Goal: Task Accomplishment & Management: Manage account settings

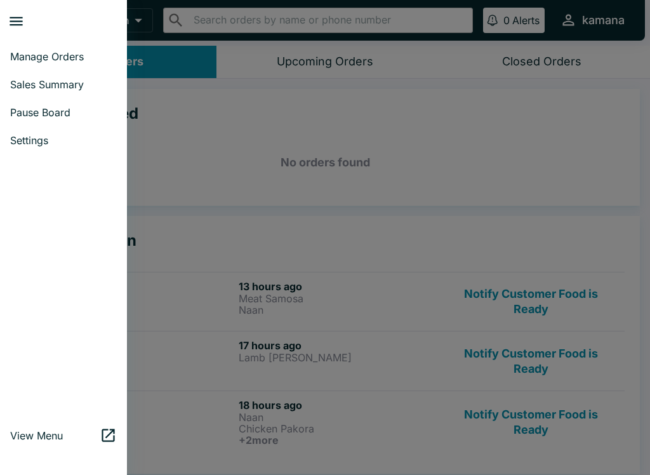
click at [55, 53] on span "Manage Orders" at bounding box center [63, 56] width 107 height 13
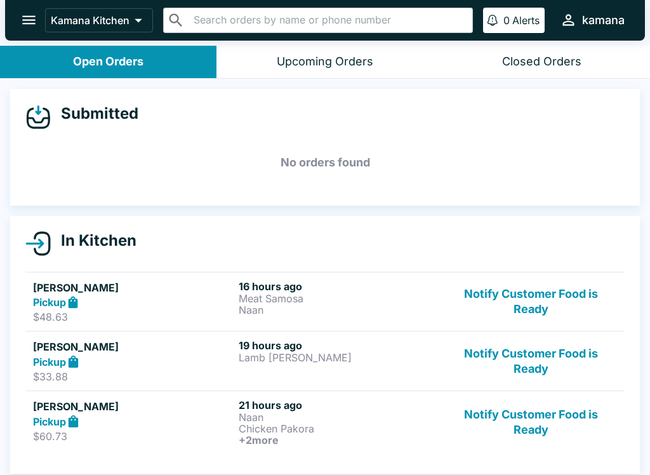
click at [32, 13] on icon "open drawer" at bounding box center [28, 19] width 17 height 17
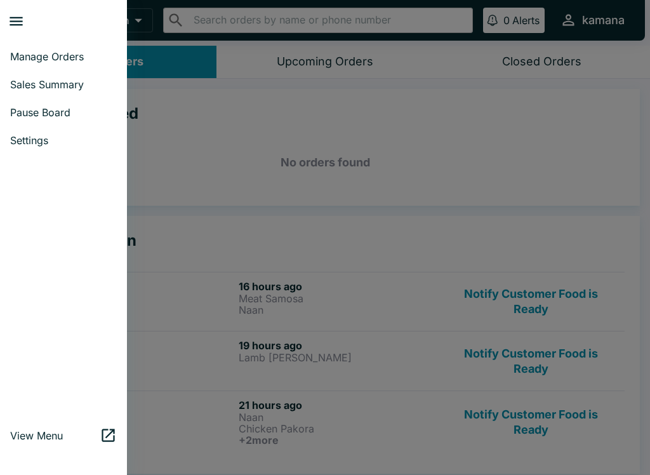
click at [58, 77] on link "Sales Summary" at bounding box center [63, 84] width 127 height 28
select select "03:00"
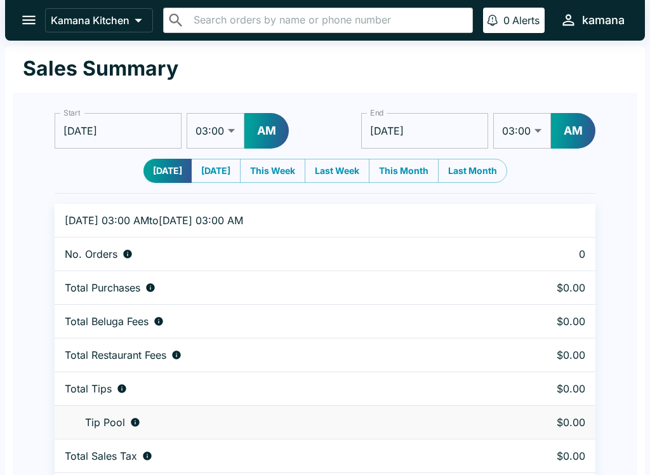
click at [215, 156] on div "Start [DATE] Start 01:00 01:30 02:00 02:30 03:00 03:30 04:00 04:30 05:00 05:30 …" at bounding box center [325, 143] width 541 height 80
click at [220, 164] on button "[DATE]" at bounding box center [216, 171] width 50 height 24
type input "[DATE]"
click at [35, 3] on div "Kamana Kitchen ​ ​ 0 Alerts kamana" at bounding box center [325, 20] width 640 height 41
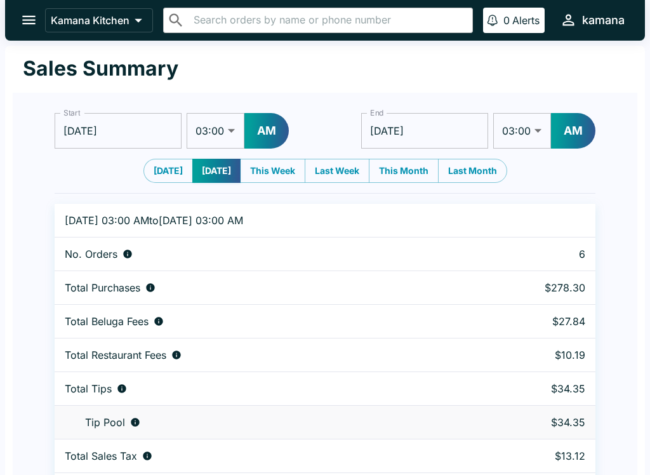
click at [34, 13] on icon "open drawer" at bounding box center [28, 19] width 17 height 17
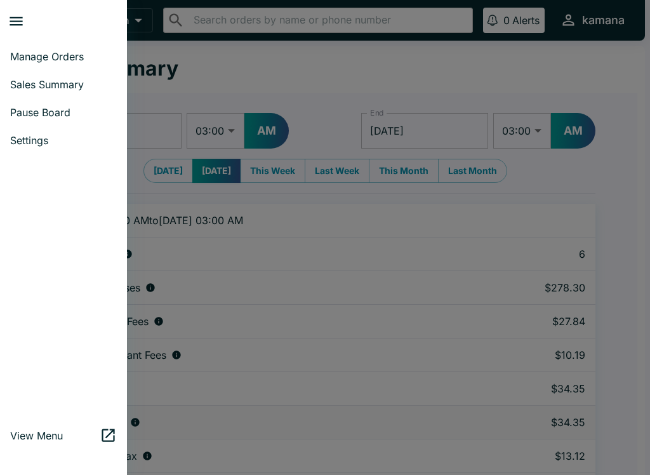
click at [45, 54] on span "Manage Orders" at bounding box center [63, 56] width 107 height 13
